Goal: Go to known website: Access a specific website the user already knows

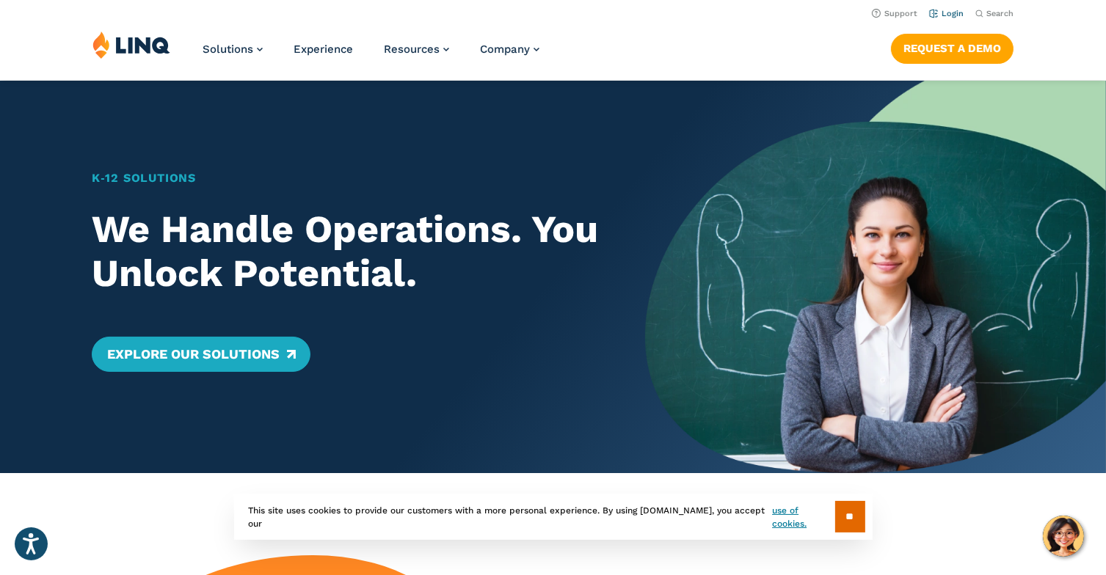
click at [954, 12] on link "Login" at bounding box center [946, 14] width 34 height 10
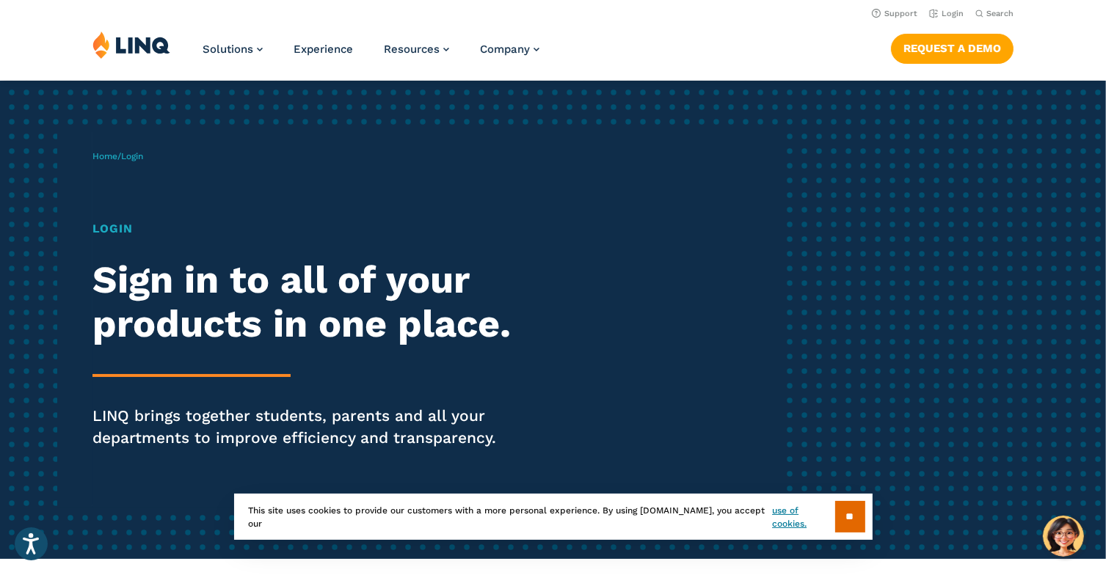
click at [954, 21] on header "Support Login Search Search for: Solutions Nutrition Overview NEW School Nutrit…" at bounding box center [553, 40] width 1106 height 80
click at [941, 13] on link "Login" at bounding box center [946, 14] width 34 height 10
click at [840, 511] on input "**" at bounding box center [850, 517] width 30 height 32
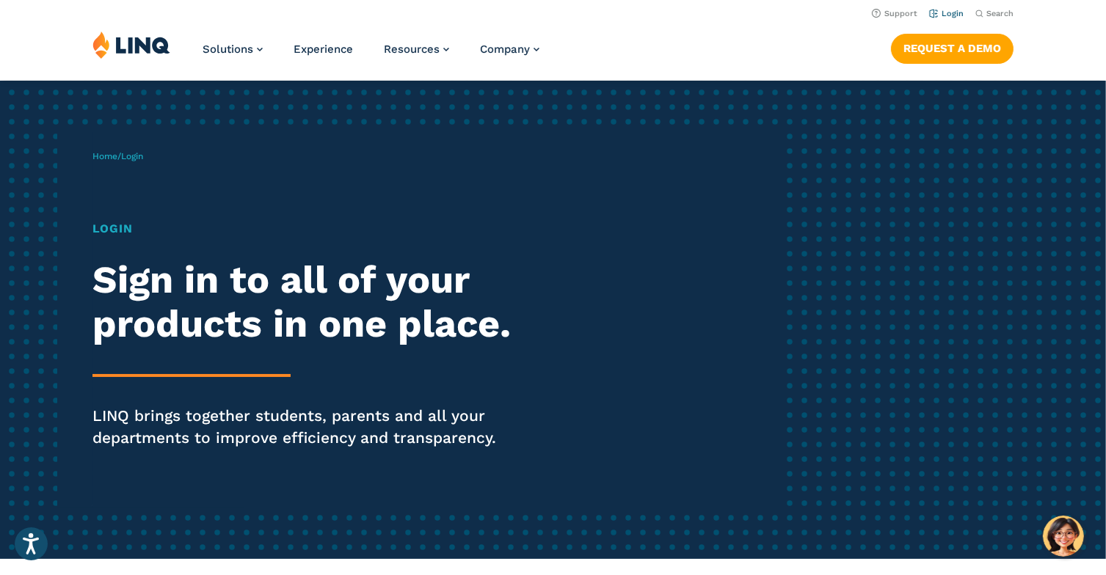
click at [960, 9] on link "Login" at bounding box center [946, 14] width 34 height 10
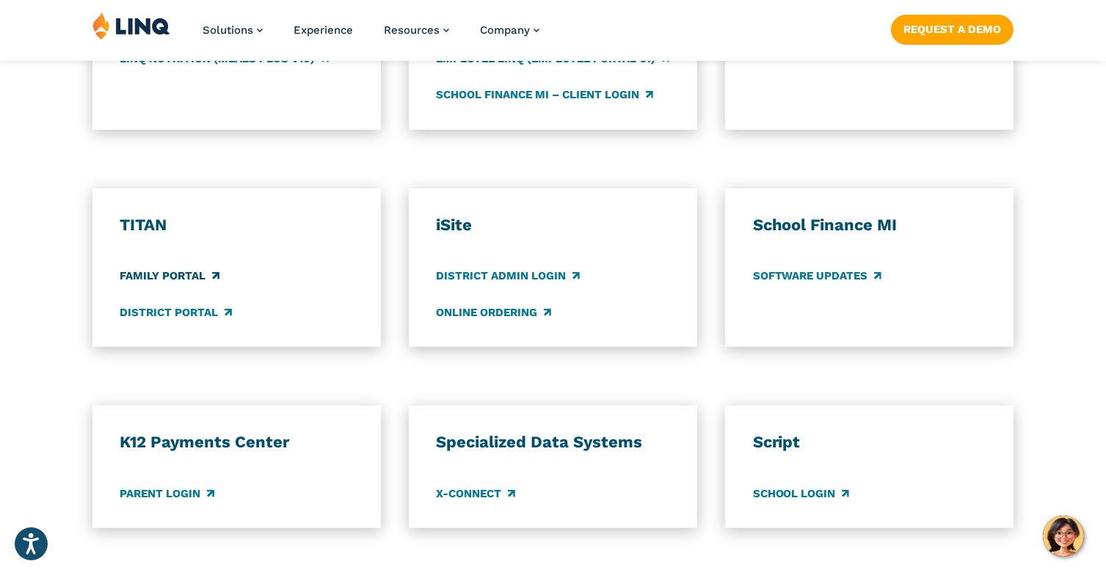
scroll to position [1002, 0]
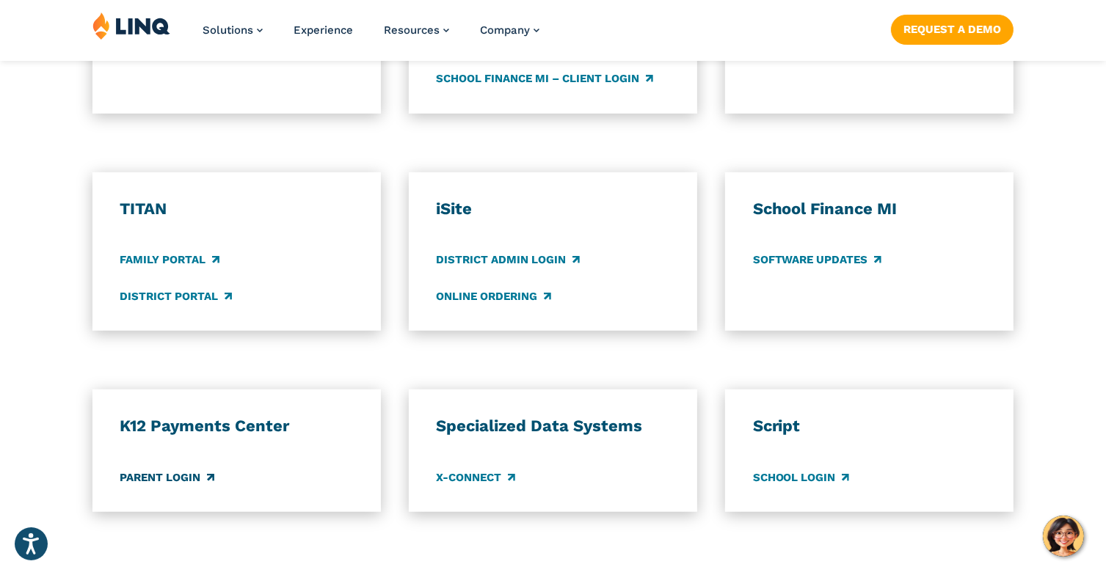
click at [164, 478] on link "Parent Login" at bounding box center [167, 477] width 94 height 16
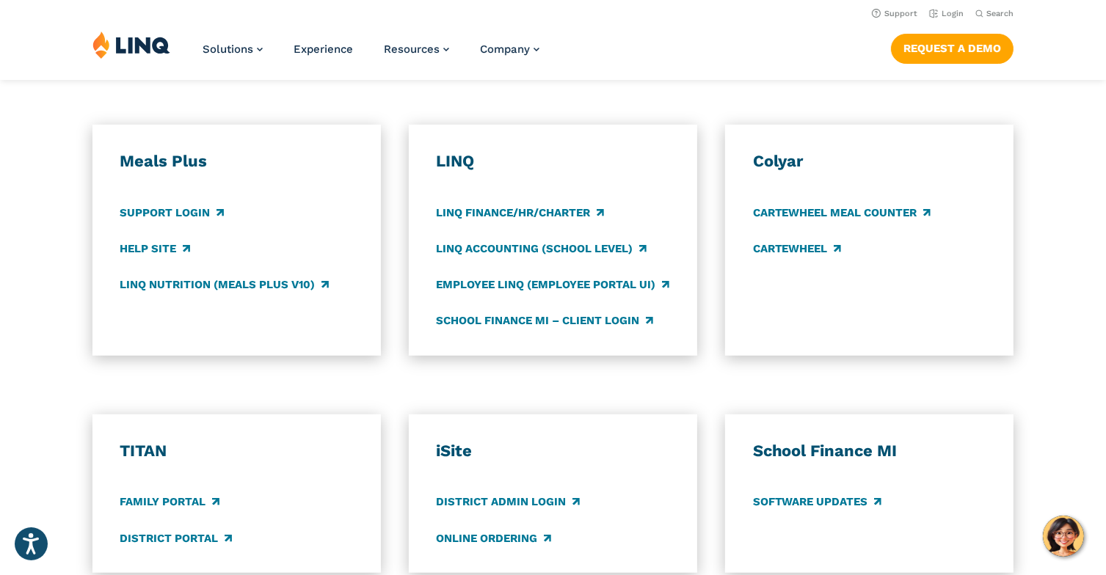
scroll to position [757, 0]
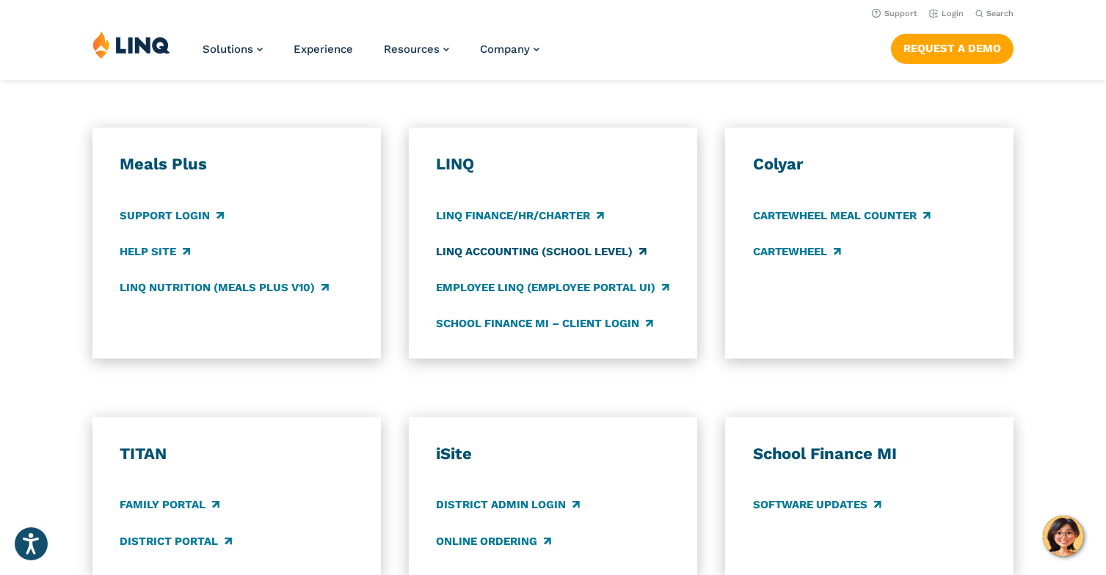
click at [481, 246] on link "LINQ Accounting (school level)" at bounding box center [541, 252] width 210 height 16
